Goal: Information Seeking & Learning: Find specific fact

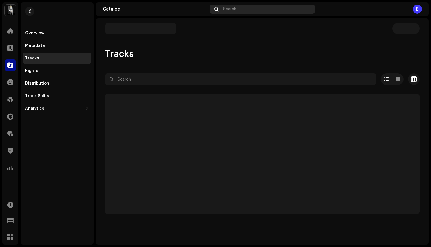
click at [236, 10] on span "Search" at bounding box center [229, 9] width 13 height 5
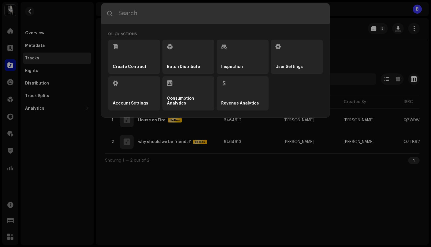
click at [226, 12] on input "text" at bounding box center [215, 13] width 228 height 21
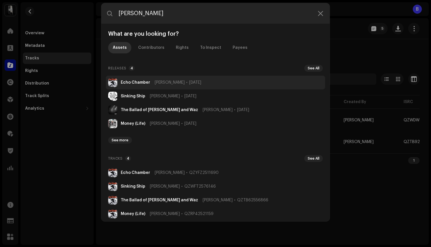
type input "[PERSON_NAME]"
click at [144, 79] on li "Echo Chamber [PERSON_NAME] [DATE]" at bounding box center [215, 83] width 219 height 14
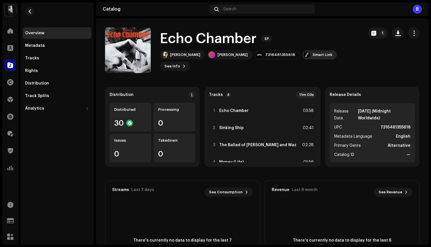
click at [316, 54] on div "Smart Link" at bounding box center [322, 54] width 20 height 5
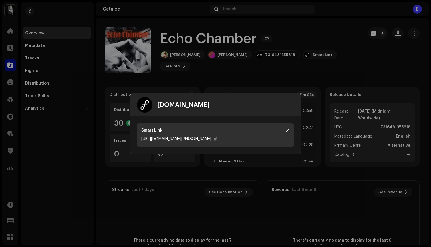
click at [162, 141] on div "[URL][DOMAIN_NAME][PERSON_NAME]" at bounding box center [176, 138] width 70 height 7
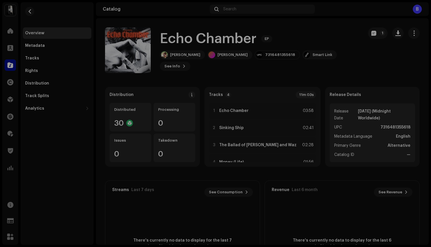
click at [289, 71] on div "[DOMAIN_NAME] Smart Link [URL][DOMAIN_NAME][PERSON_NAME]" at bounding box center [215, 123] width 431 height 247
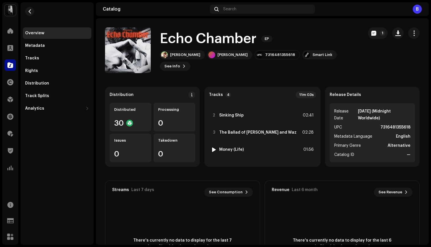
scroll to position [13, 0]
click at [192, 55] on div "[PERSON_NAME]" at bounding box center [185, 54] width 30 height 5
